Goal: Navigation & Orientation: Find specific page/section

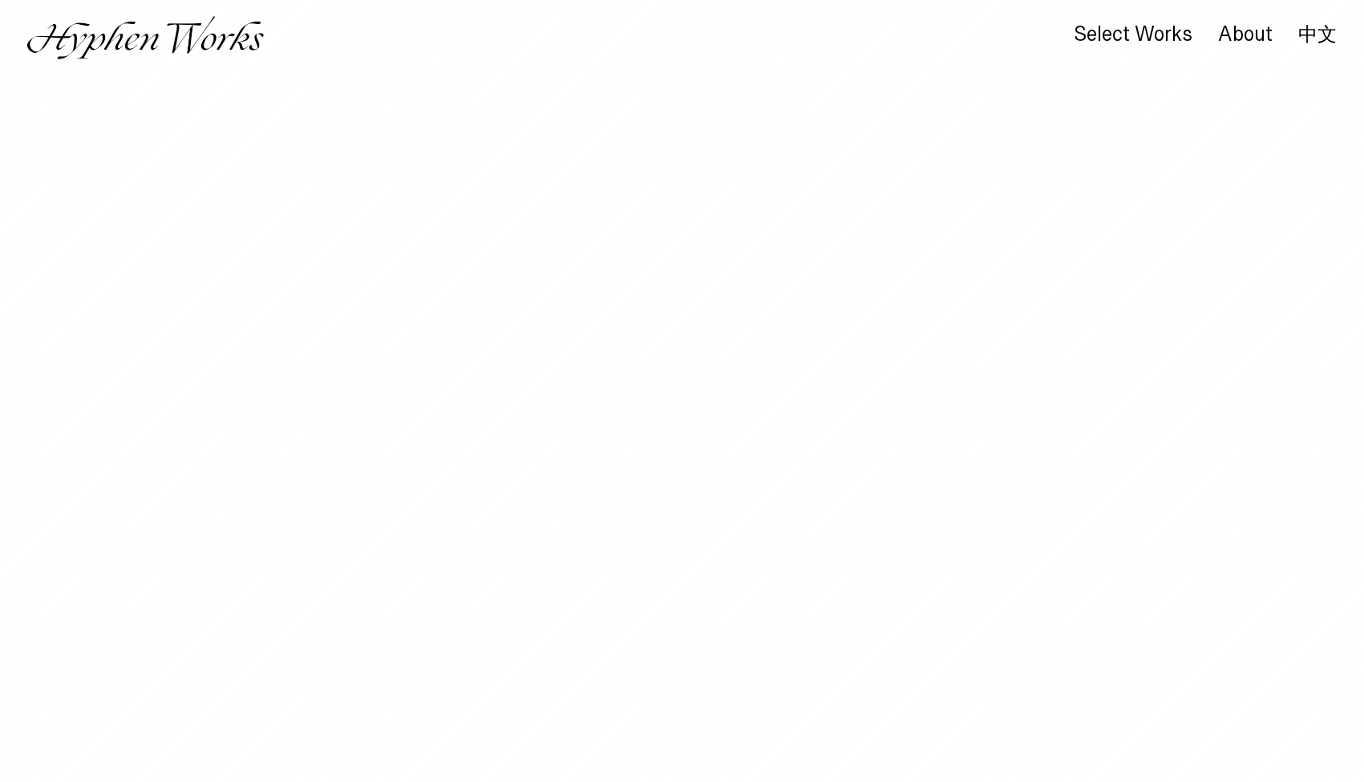
click at [1113, 26] on div "Select Works" at bounding box center [1132, 34] width 119 height 22
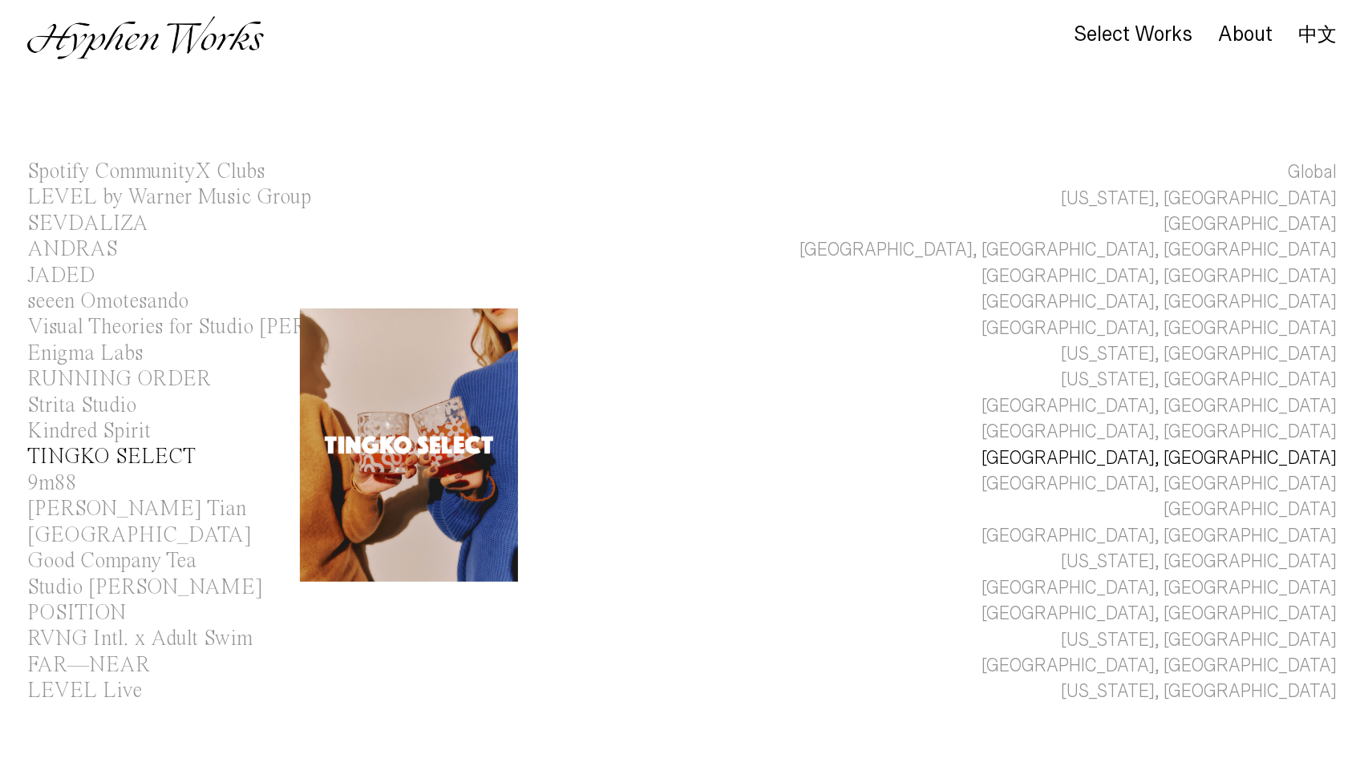
click at [89, 452] on div "TINGKO SELECT" at bounding box center [111, 458] width 168 height 22
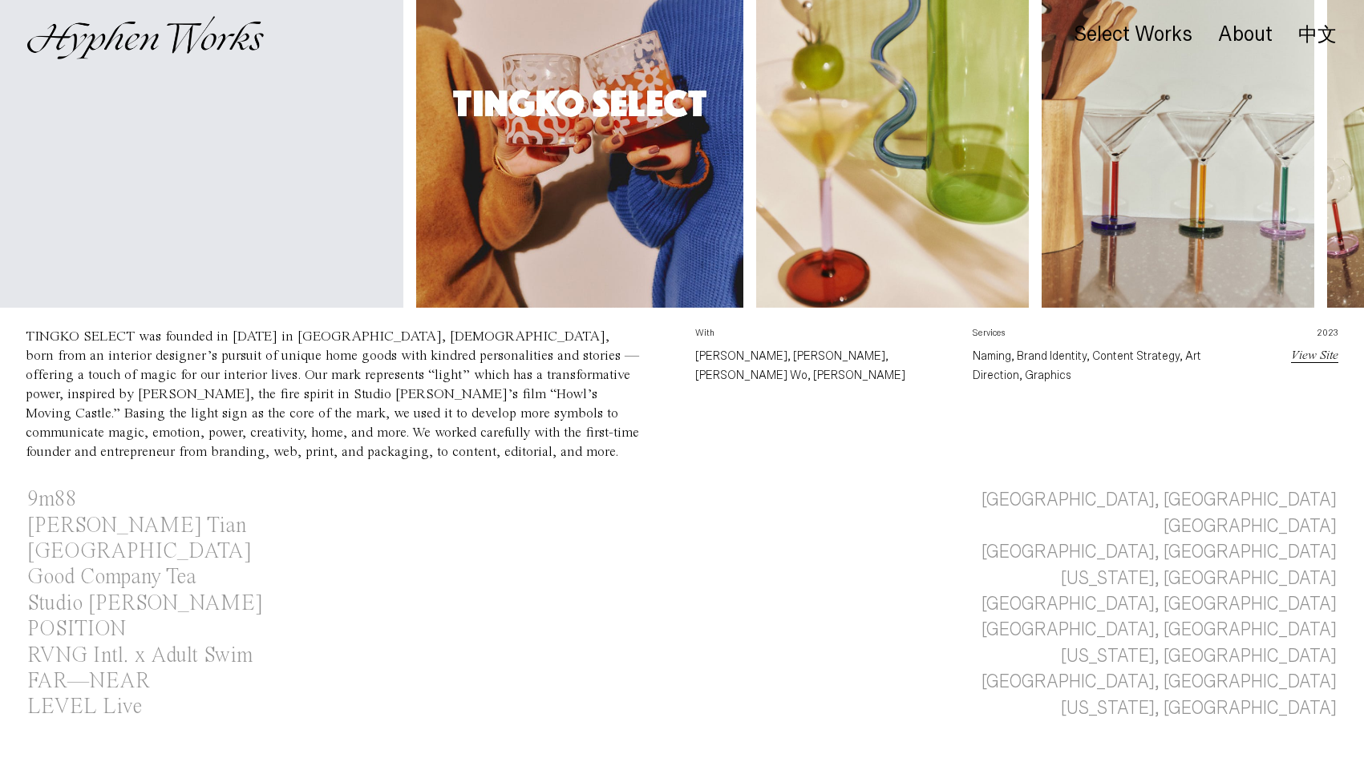
scroll to position [834, 0]
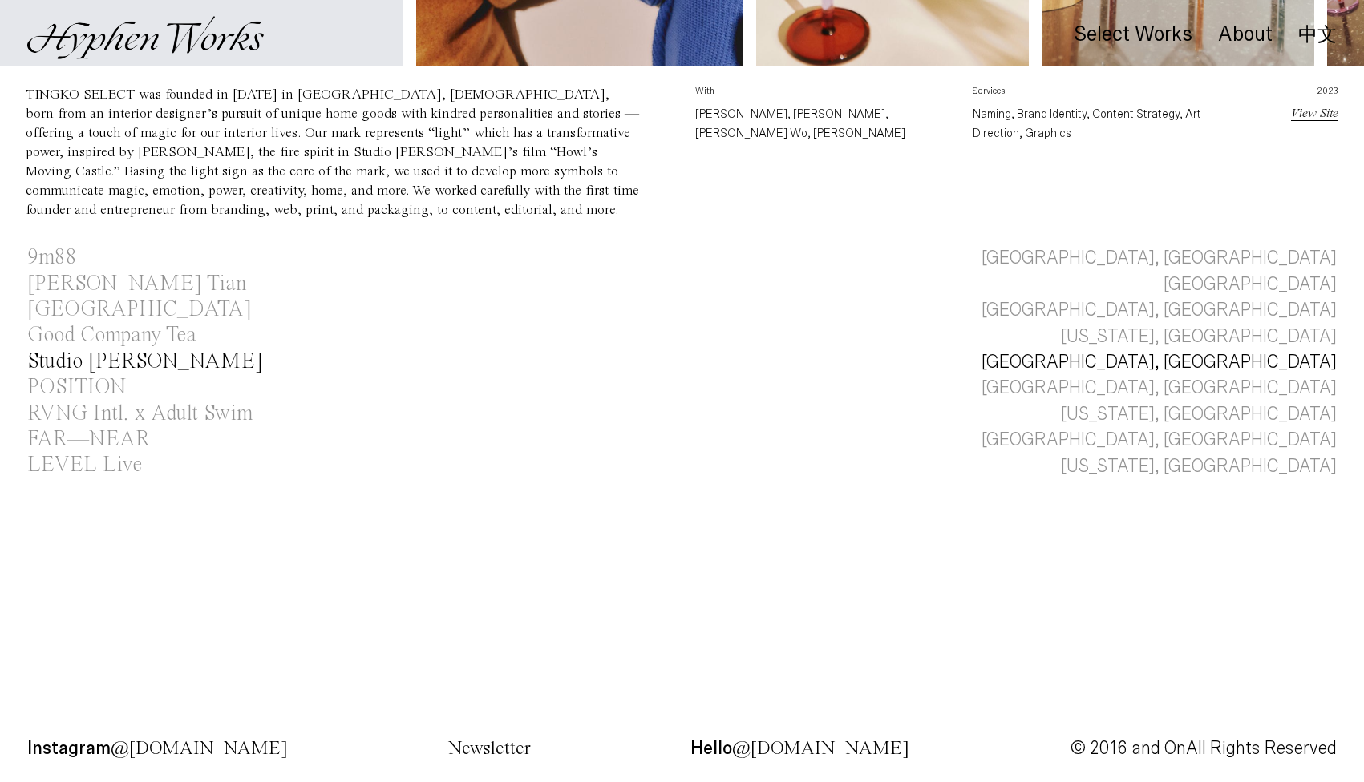
click at [882, 354] on link "Studio [PERSON_NAME] [GEOGRAPHIC_DATA], [GEOGRAPHIC_DATA]" at bounding box center [682, 363] width 1364 height 26
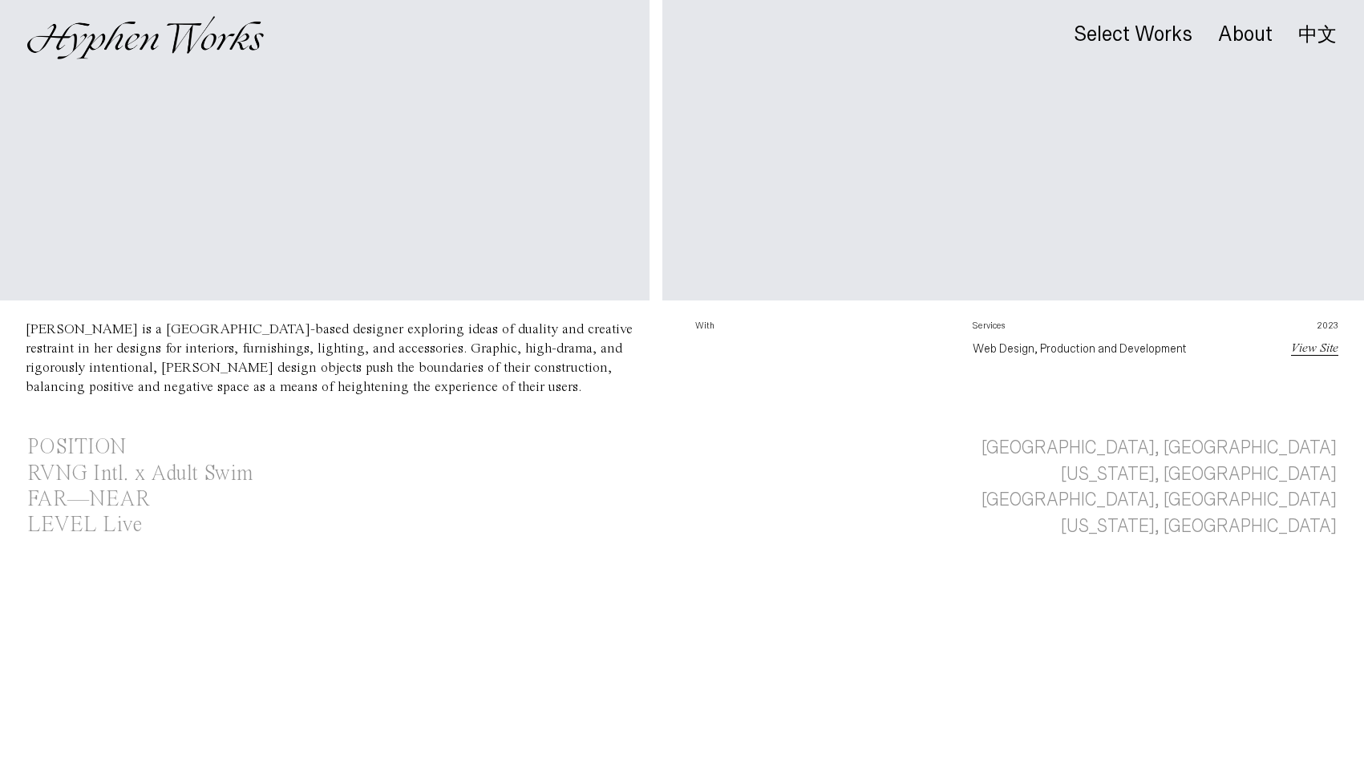
scroll to position [789, 0]
